Goal: Task Accomplishment & Management: Use online tool/utility

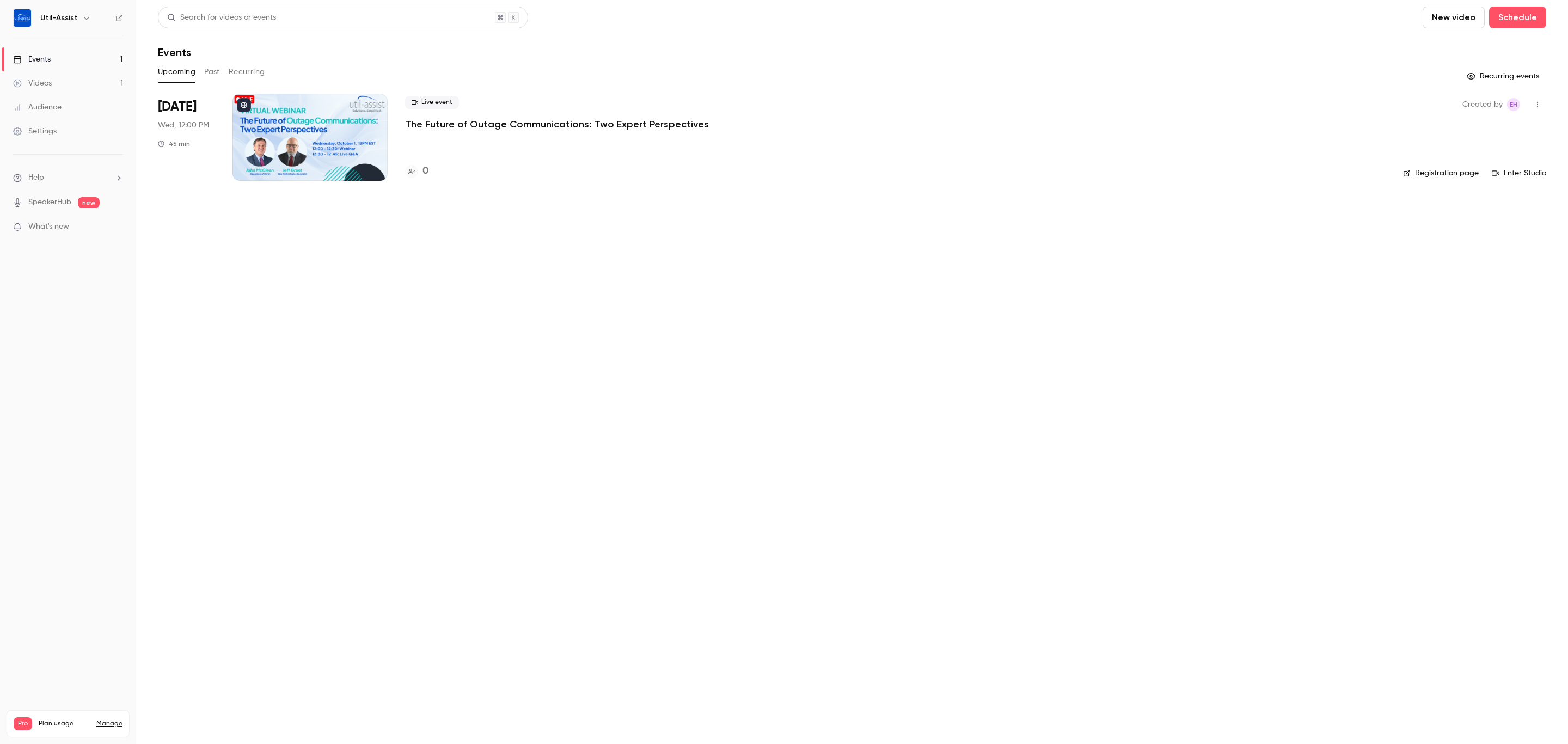
click at [502, 123] on p "The Future of Outage Communications: Two Expert Perspectives" at bounding box center [557, 124] width 304 height 13
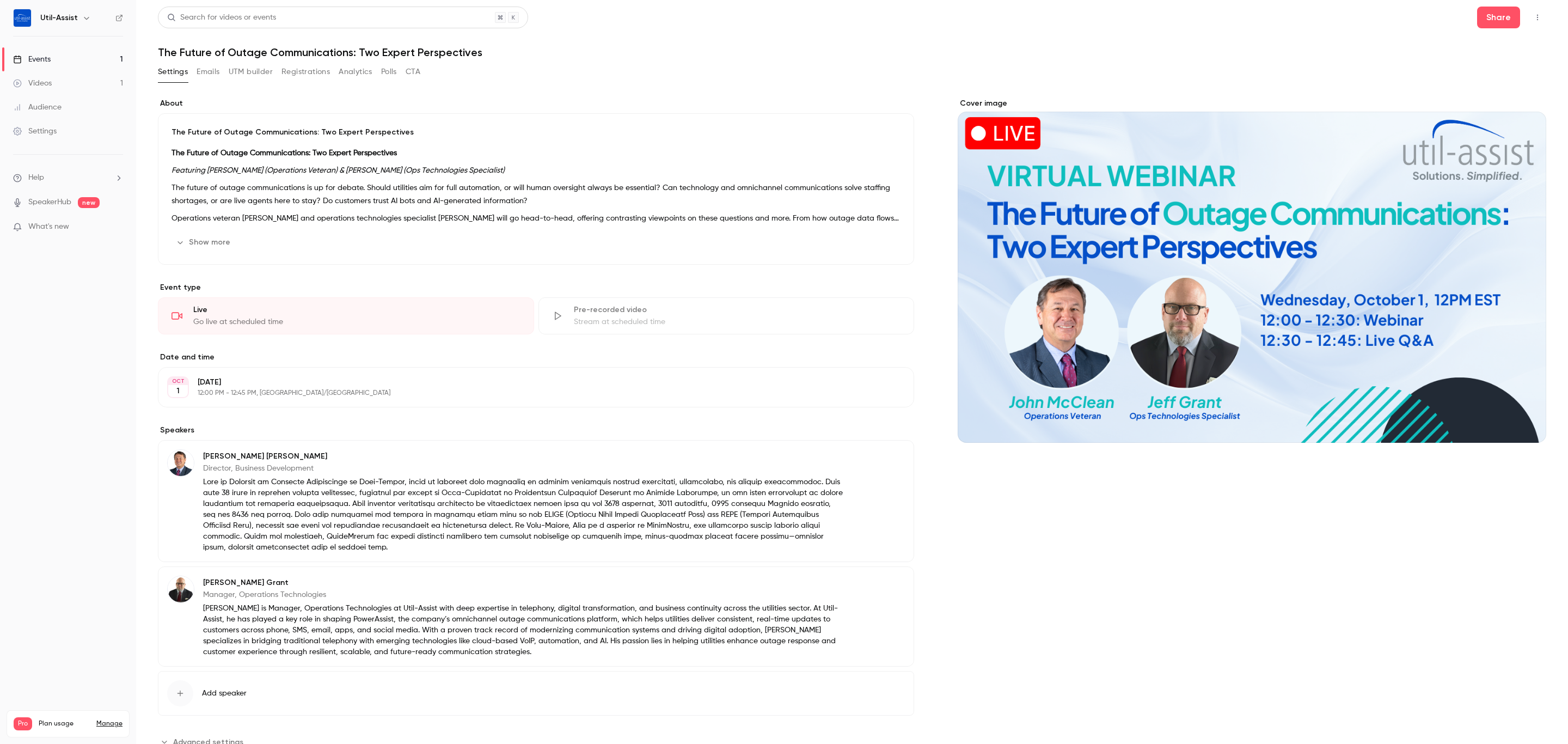
click at [254, 74] on button "UTM builder" at bounding box center [250, 71] width 44 height 18
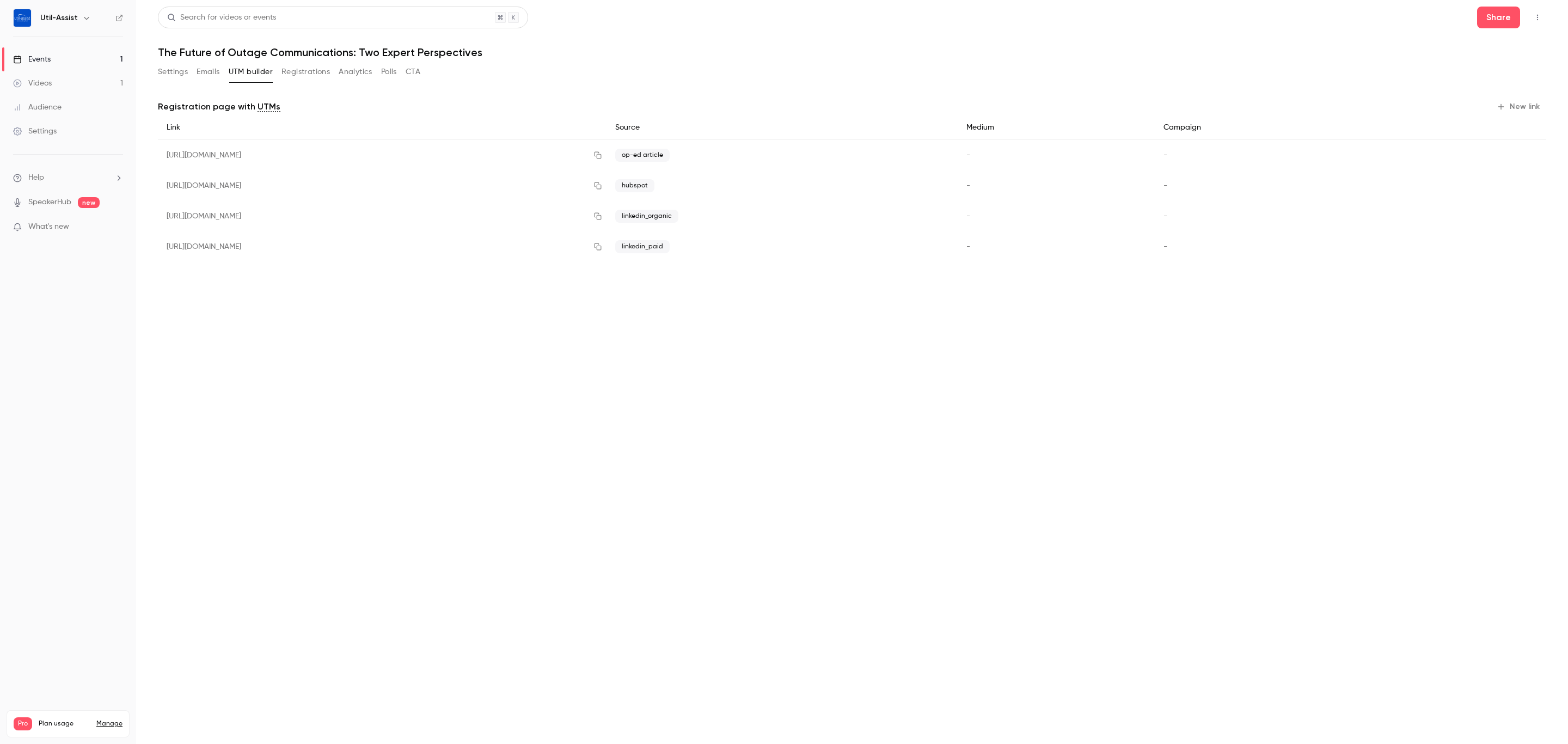
click at [1531, 105] on button "New link" at bounding box center [1519, 107] width 54 height 18
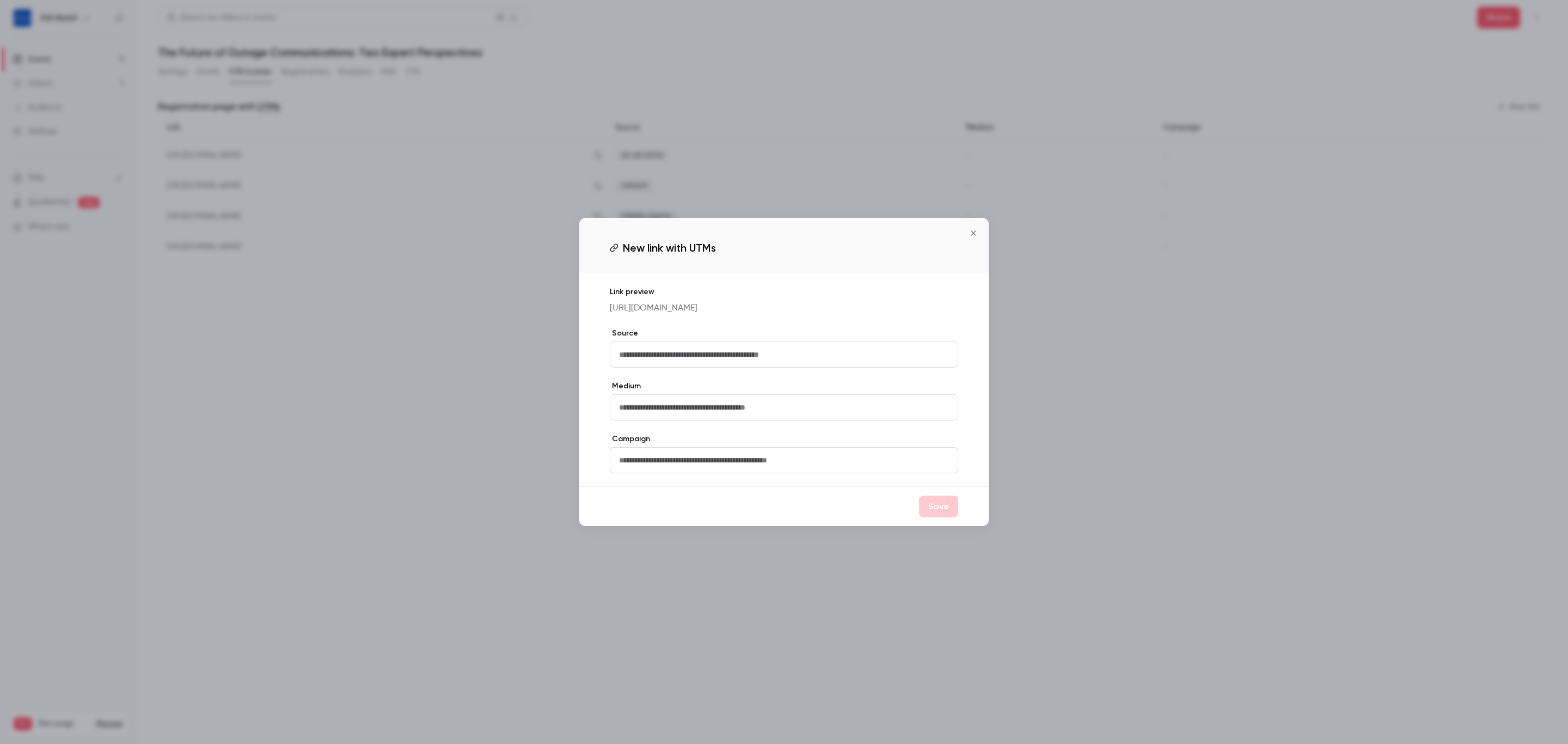
click at [710, 360] on input "text" at bounding box center [784, 354] width 349 height 26
type input "**********"
click at [932, 511] on button "Save" at bounding box center [938, 506] width 39 height 22
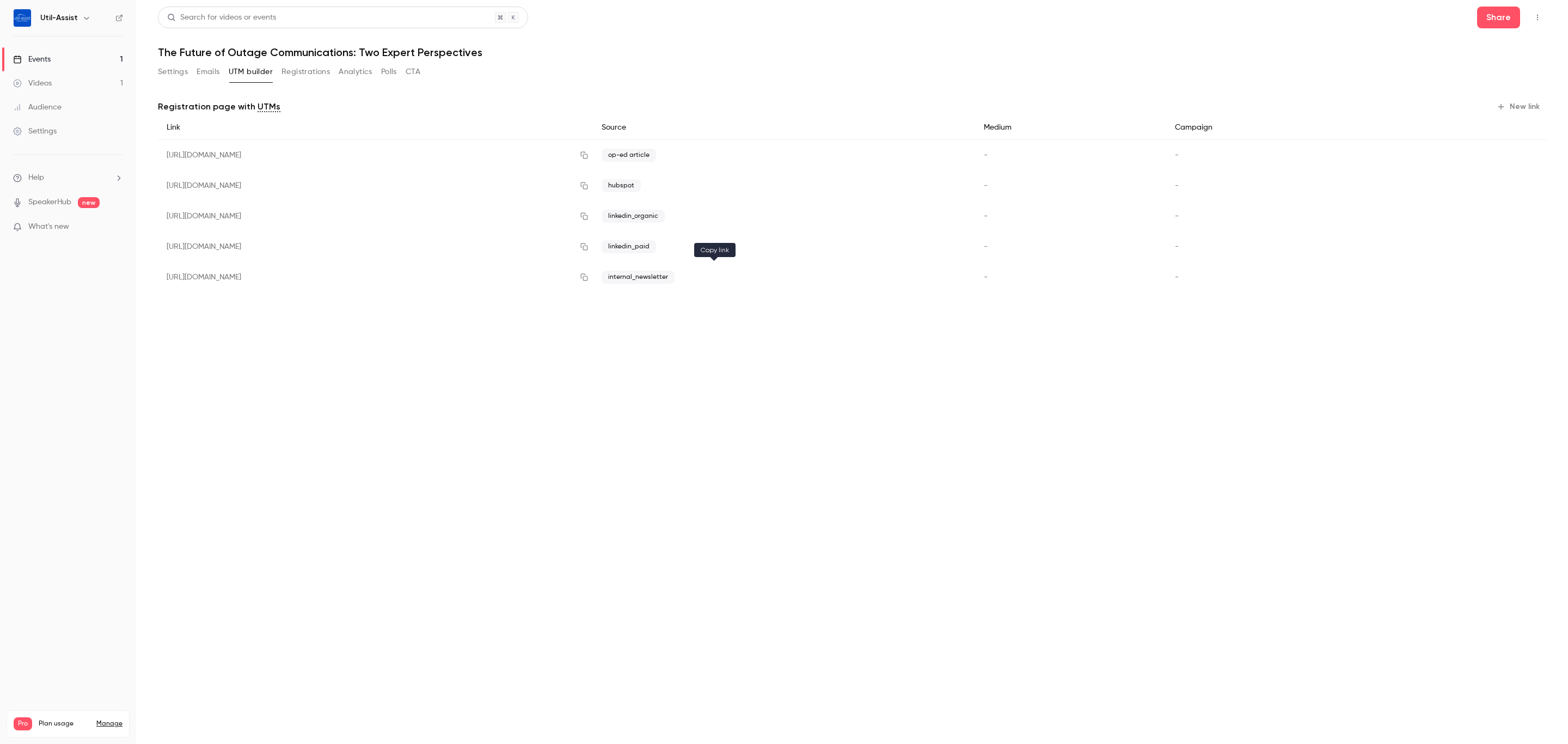
click at [589, 279] on icon "button" at bounding box center [584, 277] width 8 height 8
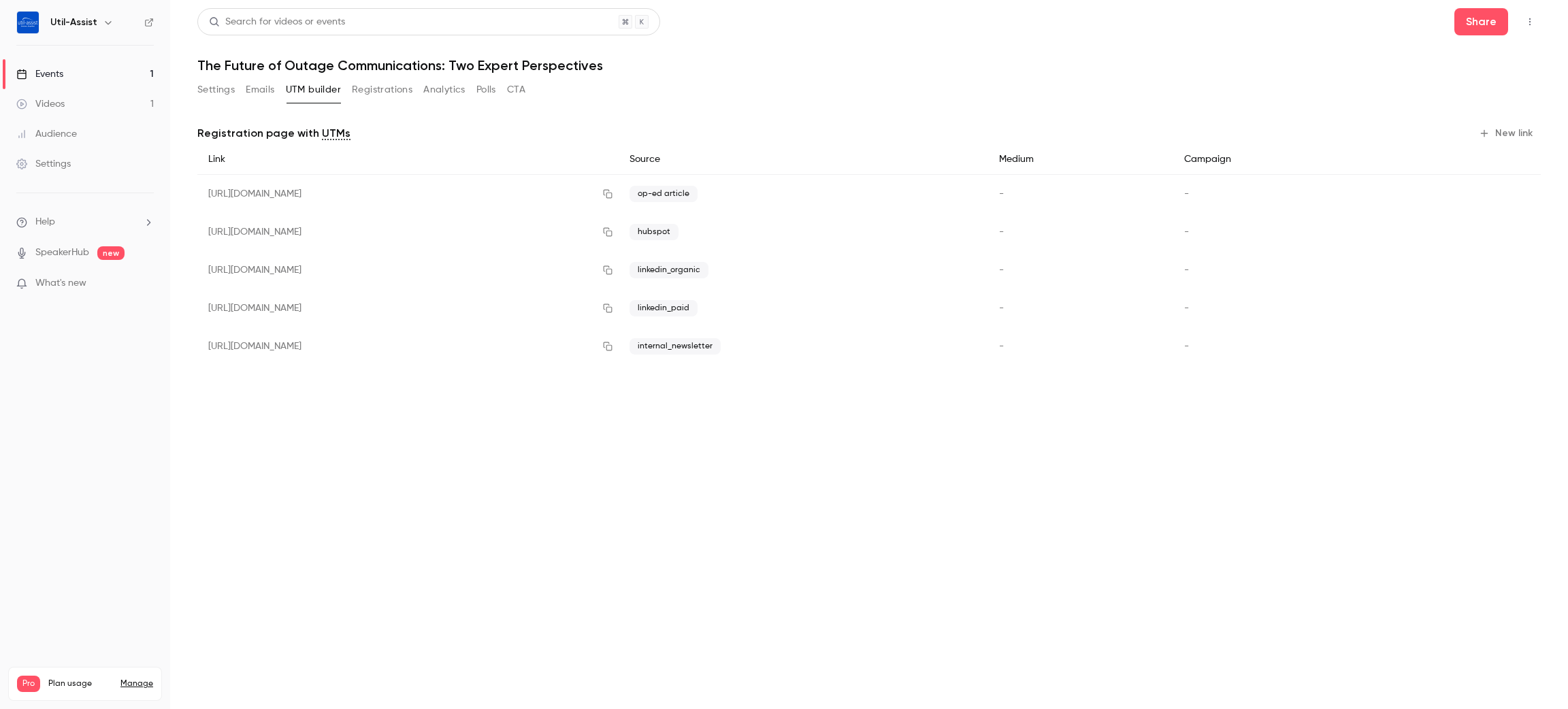
click at [756, 523] on main "Search for videos or events Share The Future of Outage Communications: Two Expe…" at bounding box center [869, 354] width 1398 height 709
